Goal: Task Accomplishment & Management: Manage account settings

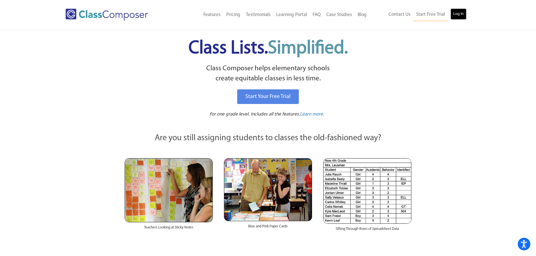
click at [458, 9] on link "Log In" at bounding box center [459, 13] width 16 height 11
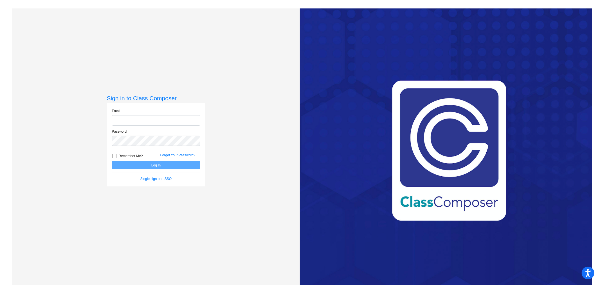
click at [141, 119] on input "email" at bounding box center [156, 120] width 88 height 10
type input "denise.wagner@jeffco.k12.co.us"
click at [112, 161] on button "Log In" at bounding box center [156, 165] width 88 height 8
click at [158, 166] on button "Log In" at bounding box center [156, 165] width 88 height 8
click at [155, 164] on button "Log In" at bounding box center [156, 165] width 88 height 8
